Goal: Find specific page/section: Find specific page/section

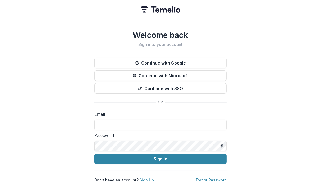
type input "**********"
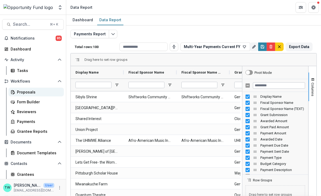
click at [29, 92] on div "Proposals" at bounding box center [38, 92] width 43 height 6
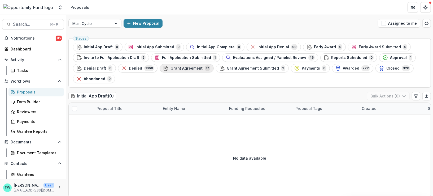
click at [191, 68] on span "Grant Agreement" at bounding box center [186, 68] width 32 height 5
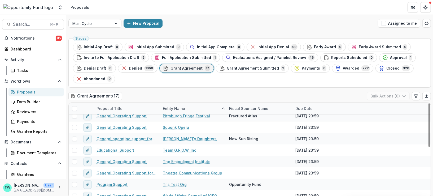
scroll to position [110, 0]
